Goal: Find specific page/section

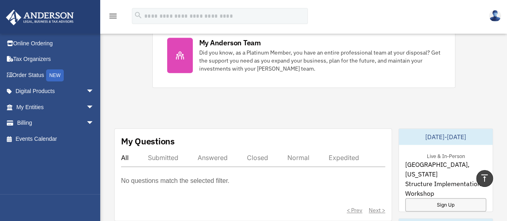
scroll to position [436, 0]
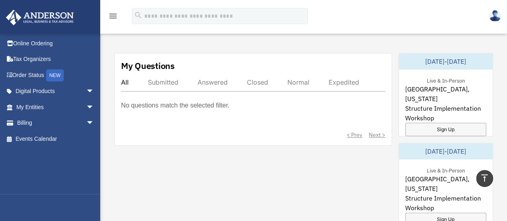
click at [30, 56] on link "Tax Organizers" at bounding box center [56, 59] width 101 height 16
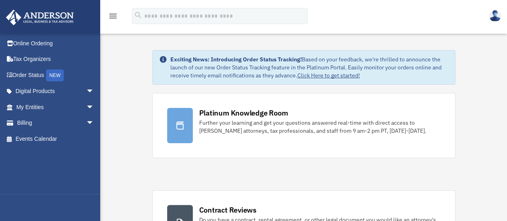
click at [86, 104] on span "arrow_drop_down" at bounding box center [94, 107] width 16 height 16
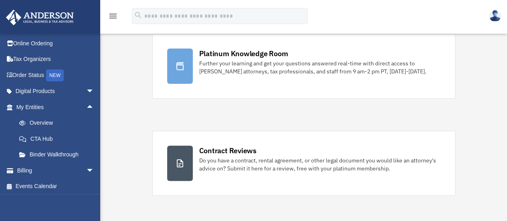
scroll to position [60, 0]
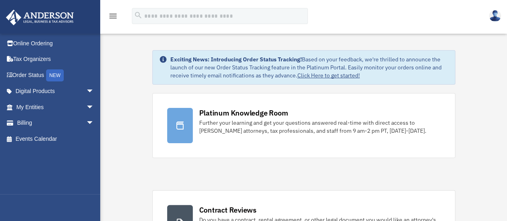
click at [196, 155] on link "Platinum Knowledge Room Further your learning and get your questions answered r…" at bounding box center [303, 125] width 303 height 65
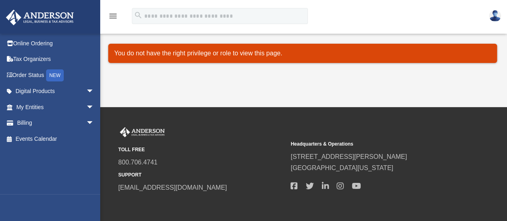
click at [31, 58] on link "Tax Organizers" at bounding box center [56, 59] width 101 height 16
click at [38, 17] on img at bounding box center [40, 18] width 73 height 16
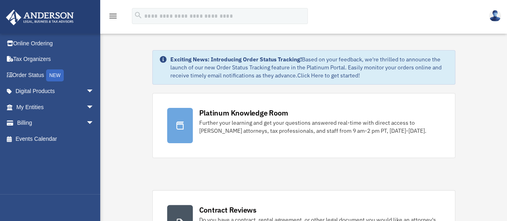
click at [327, 77] on link "Click Here to get started!" at bounding box center [328, 75] width 63 height 7
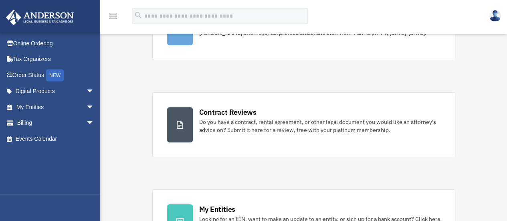
scroll to position [114, 0]
